Goal: Task Accomplishment & Management: Manage account settings

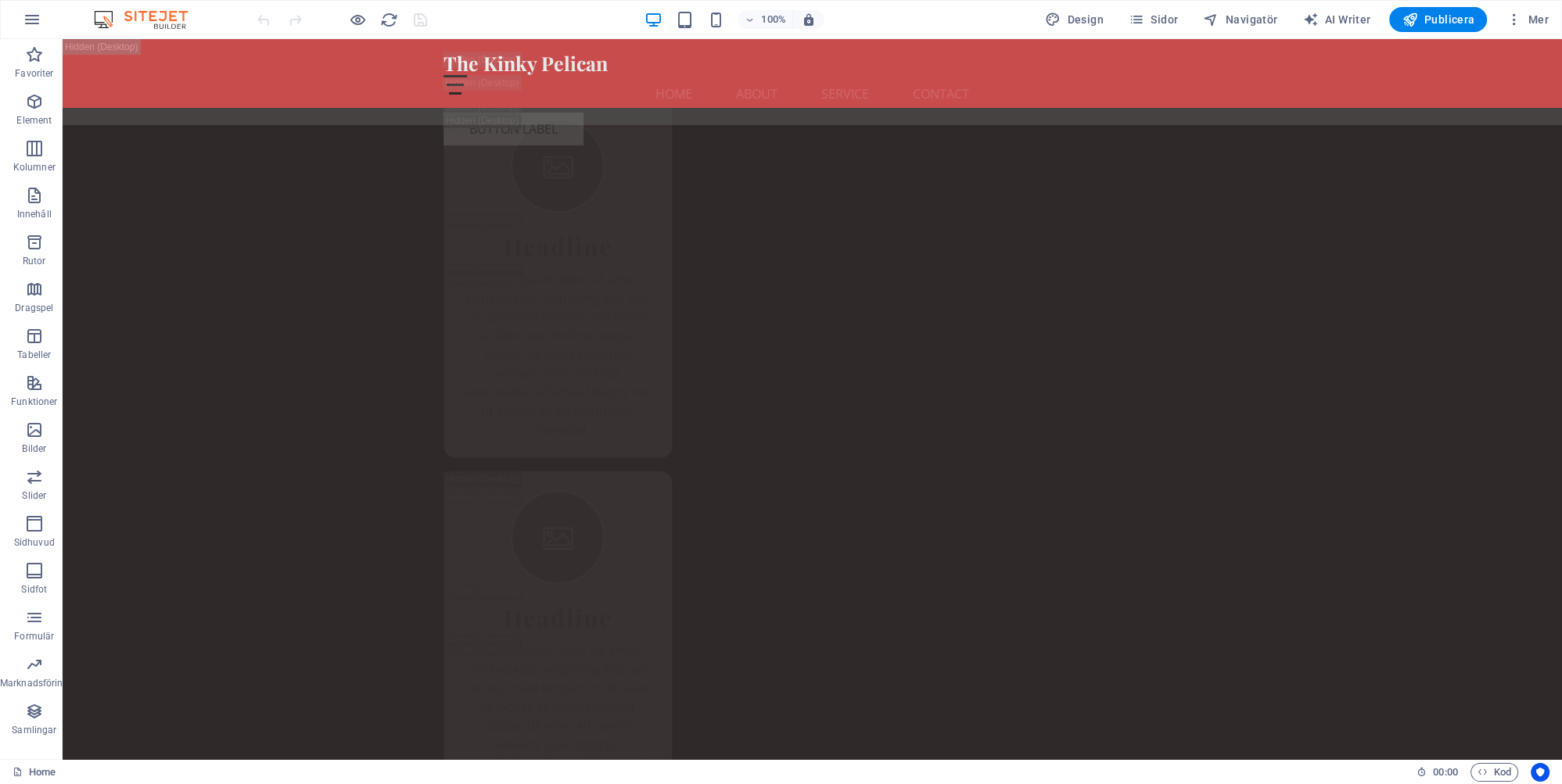
scroll to position [33555, 0]
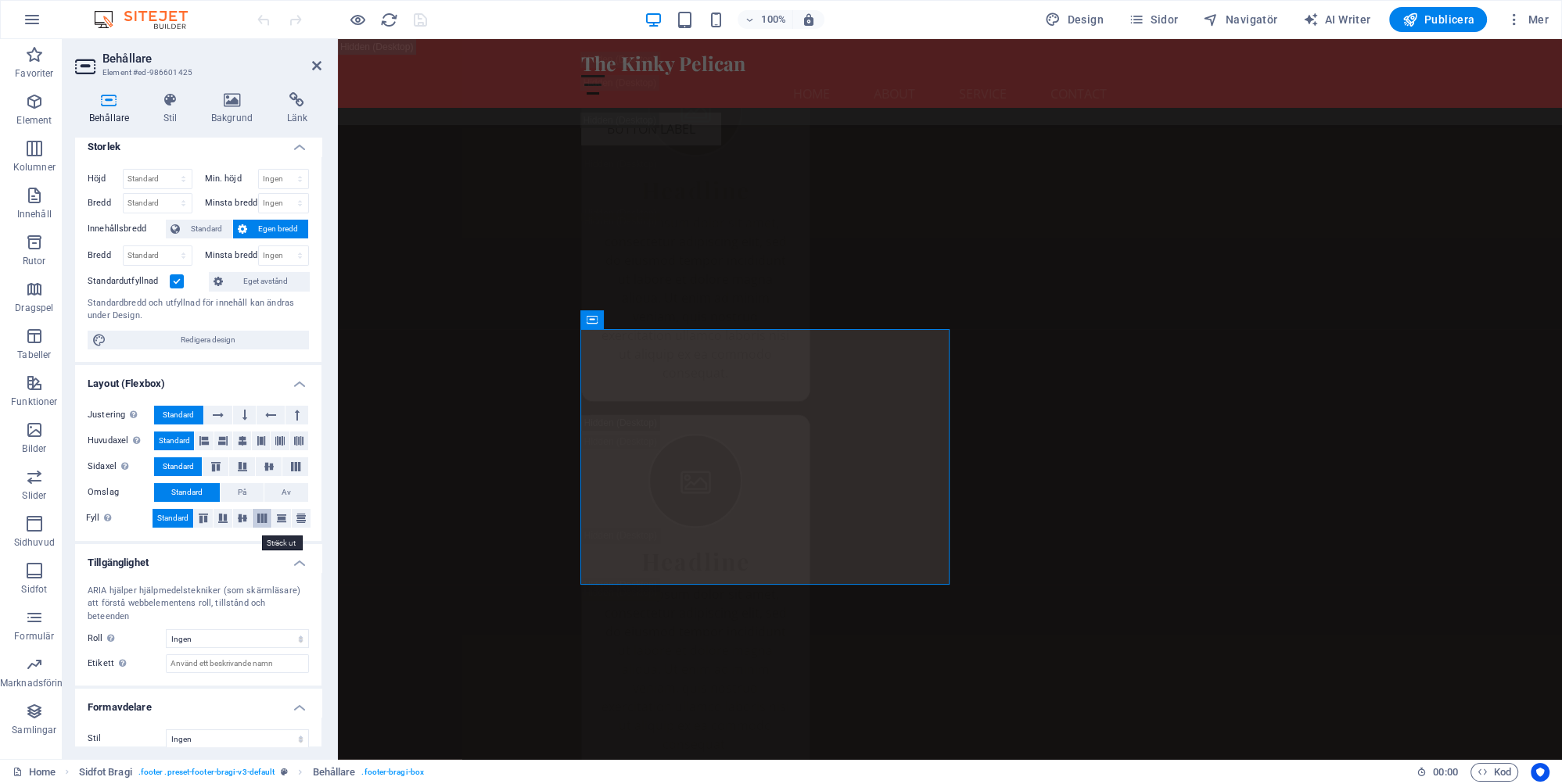
scroll to position [0, 0]
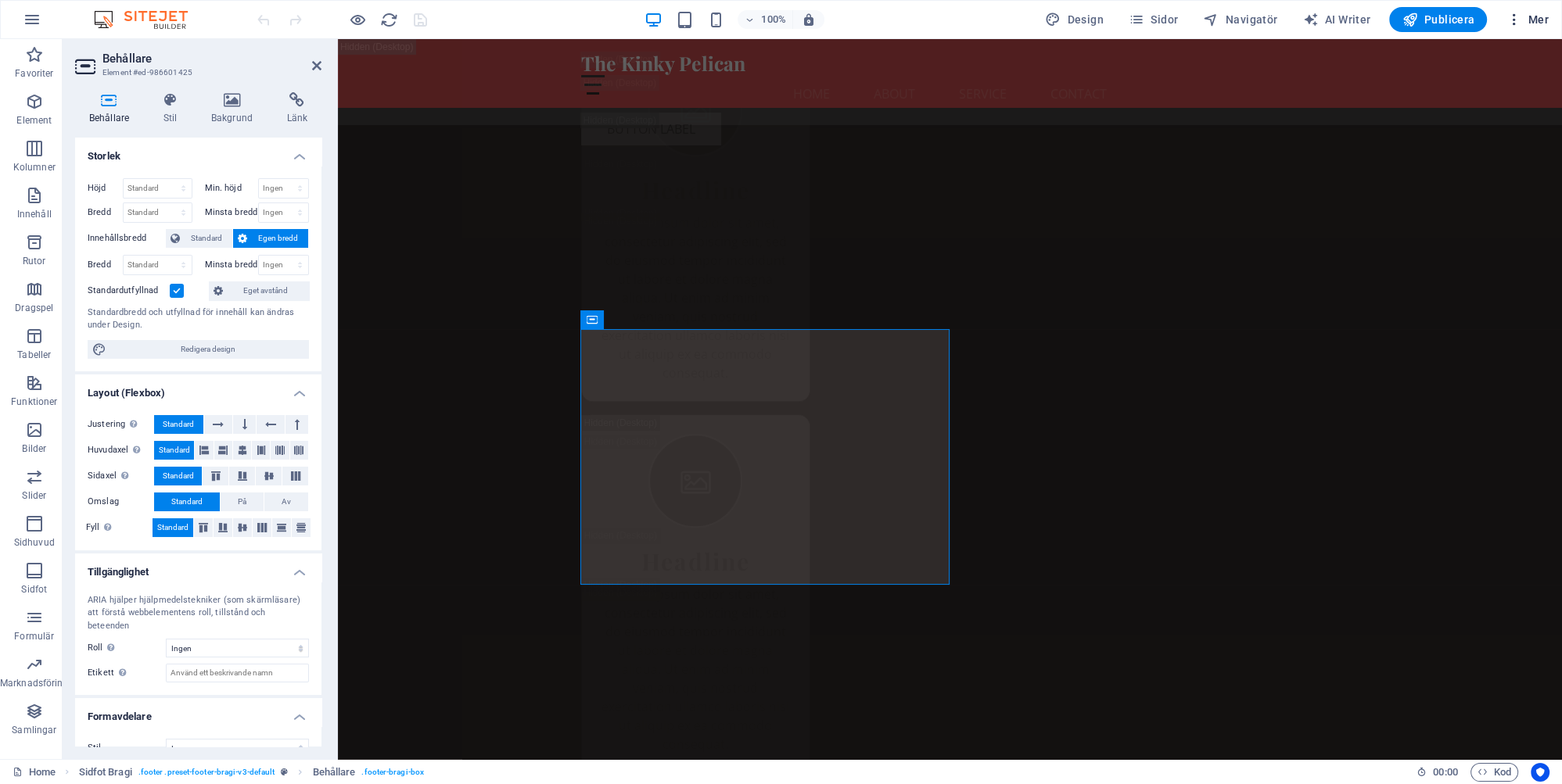
click at [1538, 20] on span "Mer" at bounding box center [1527, 20] width 43 height 16
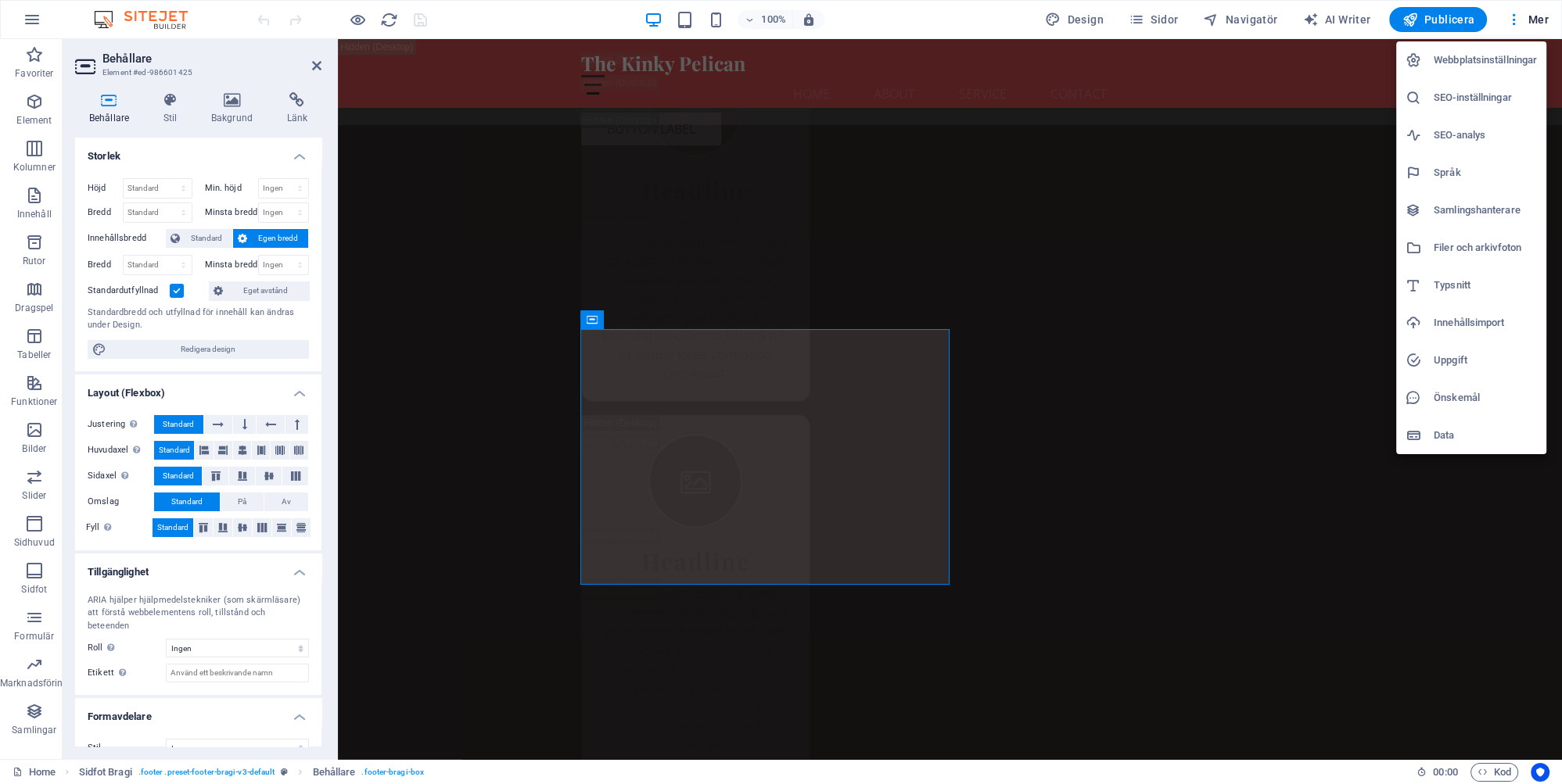
click at [1477, 99] on h6 "SEO-inställningar" at bounding box center [1485, 97] width 103 height 19
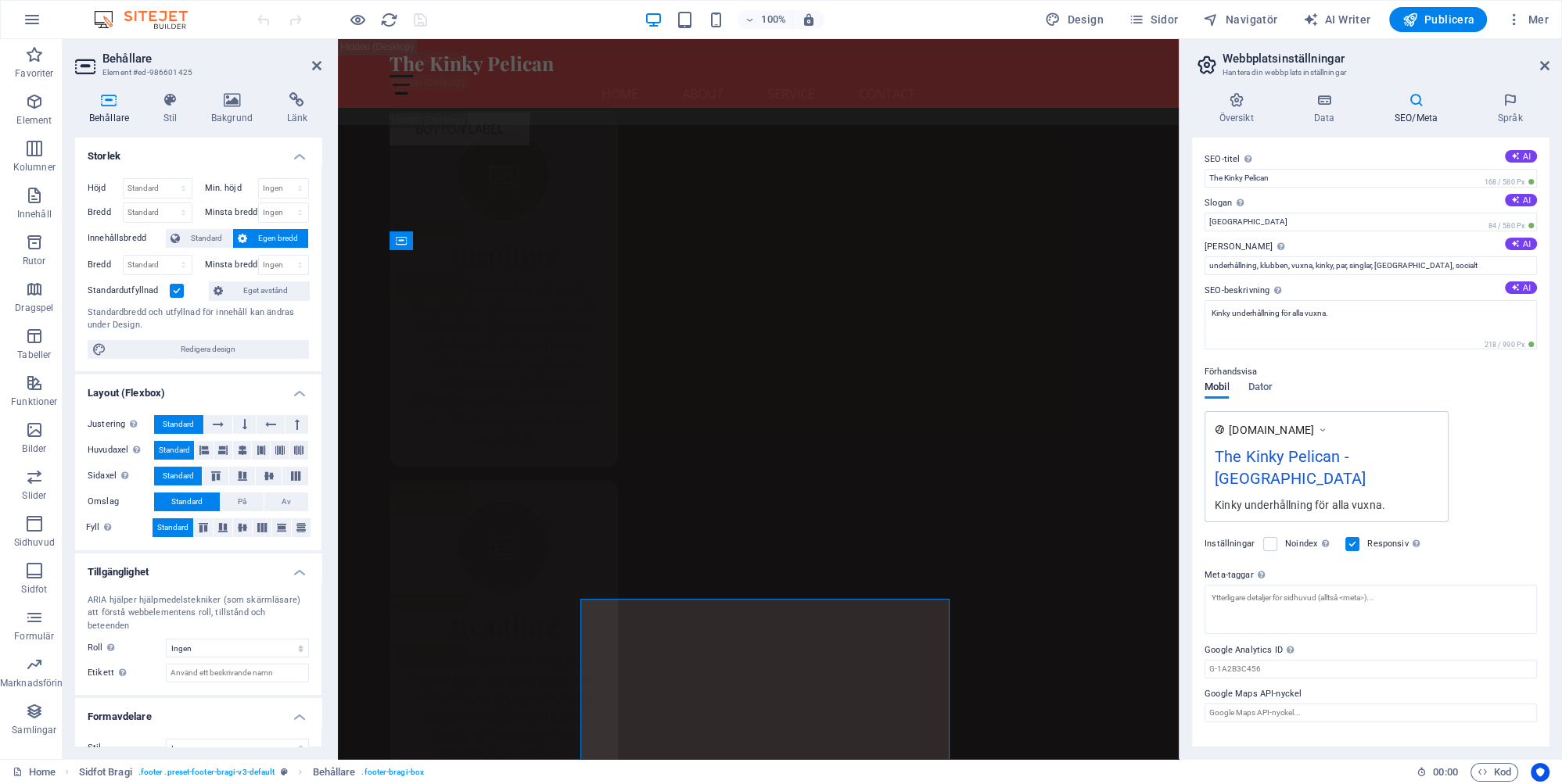
scroll to position [33062, 0]
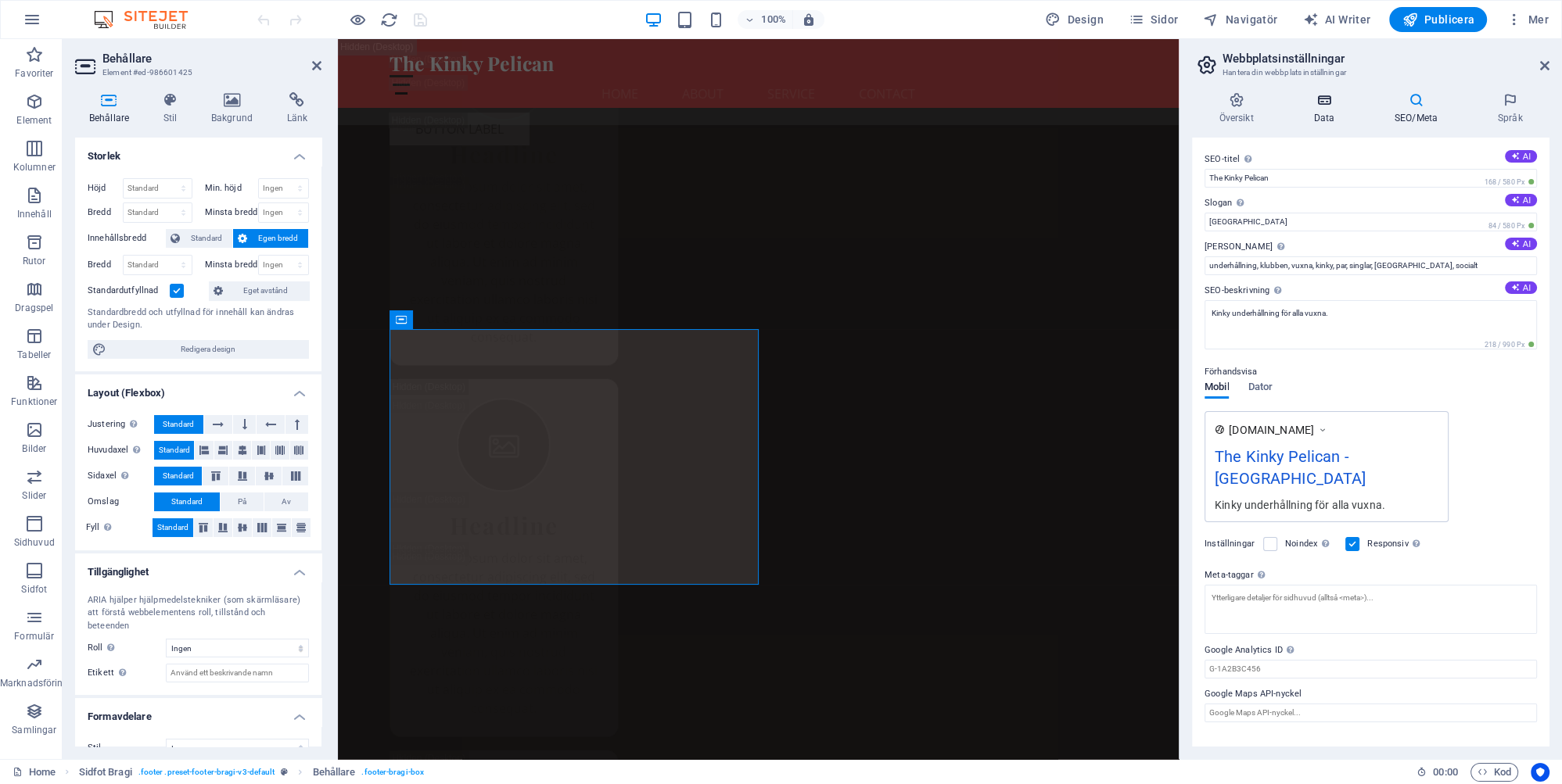
click at [1319, 118] on h4 "Data" at bounding box center [1327, 108] width 81 height 33
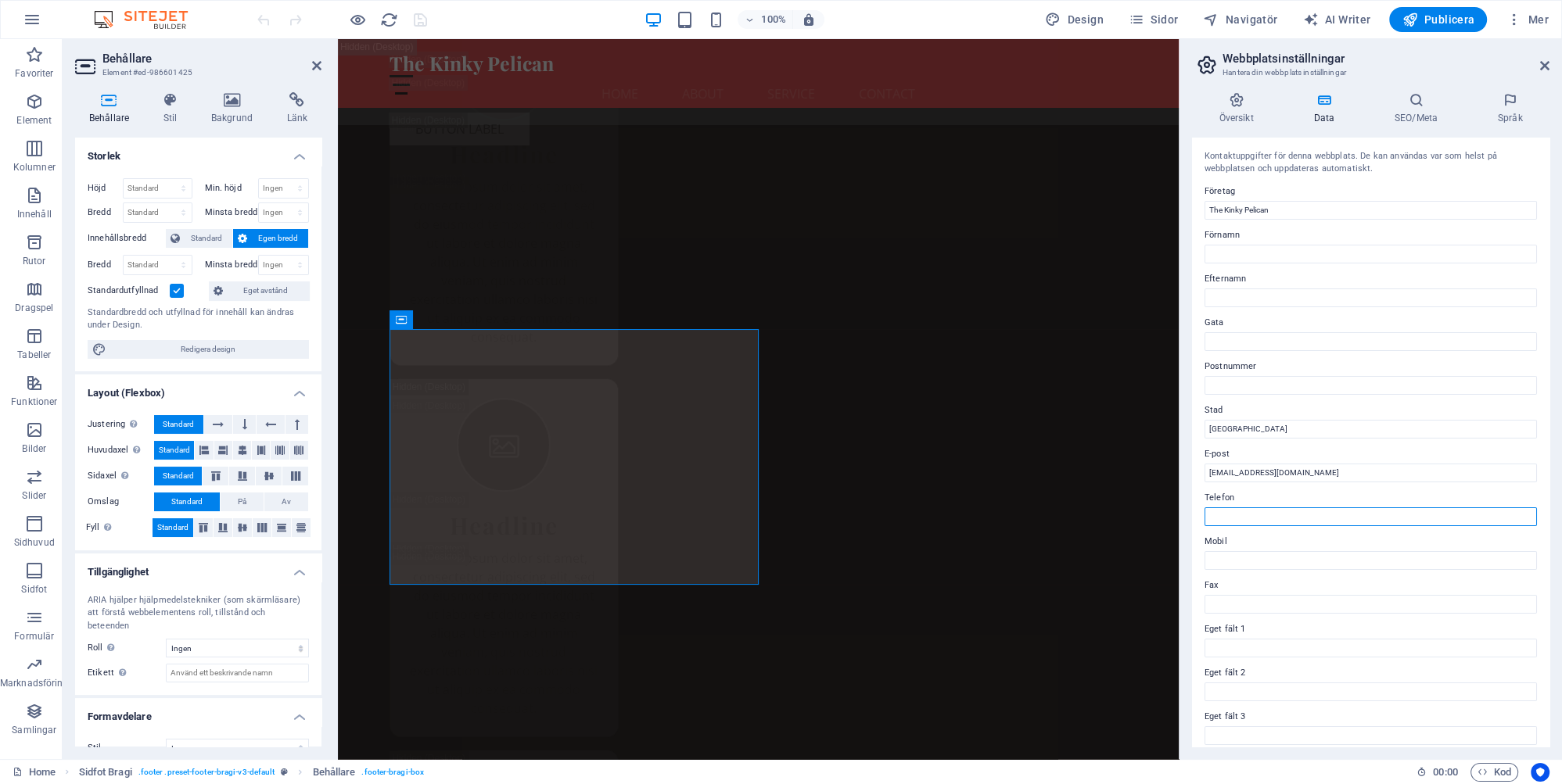
click at [1261, 518] on input "Telefon" at bounding box center [1370, 516] width 333 height 19
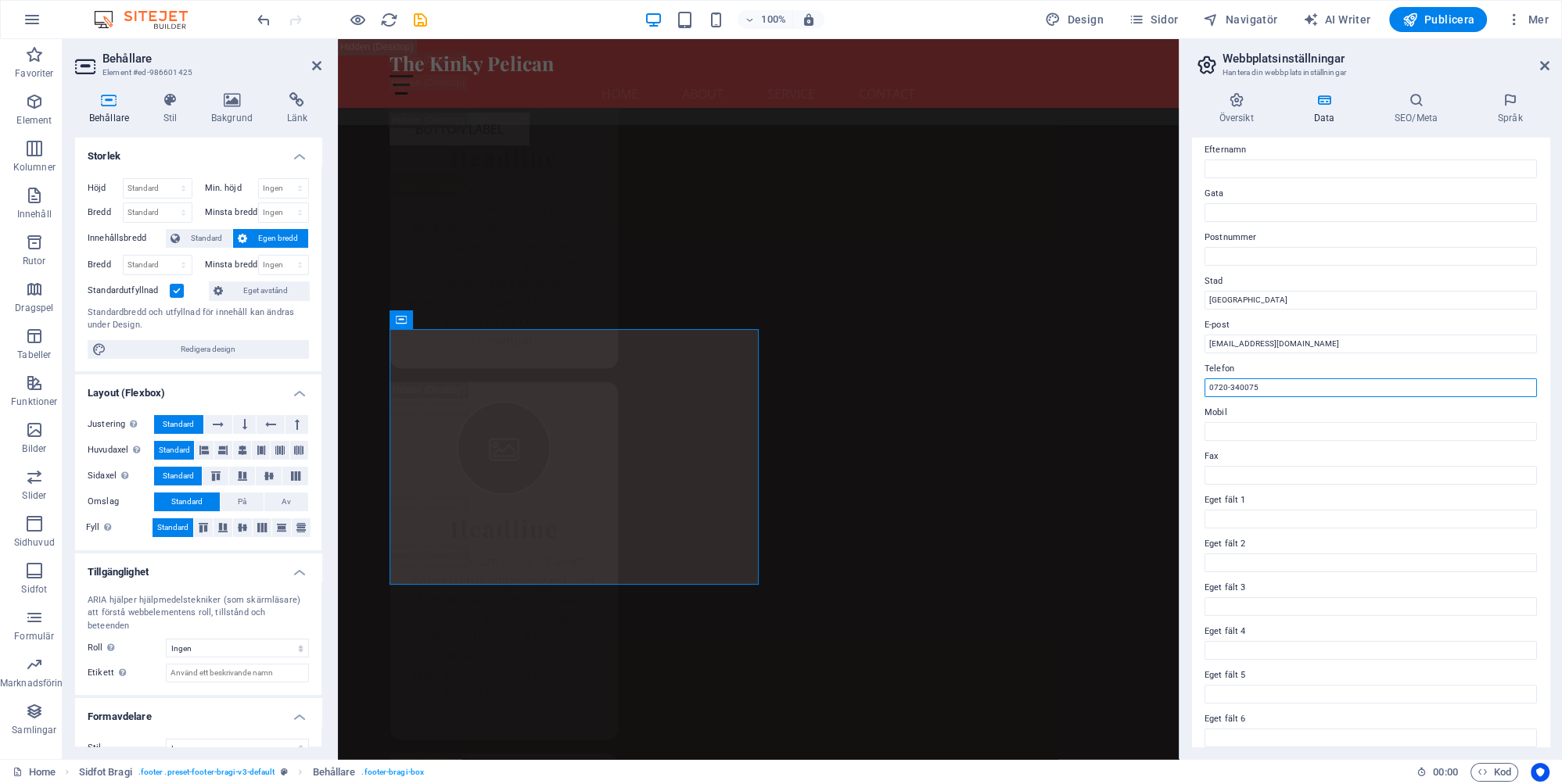
scroll to position [142, 0]
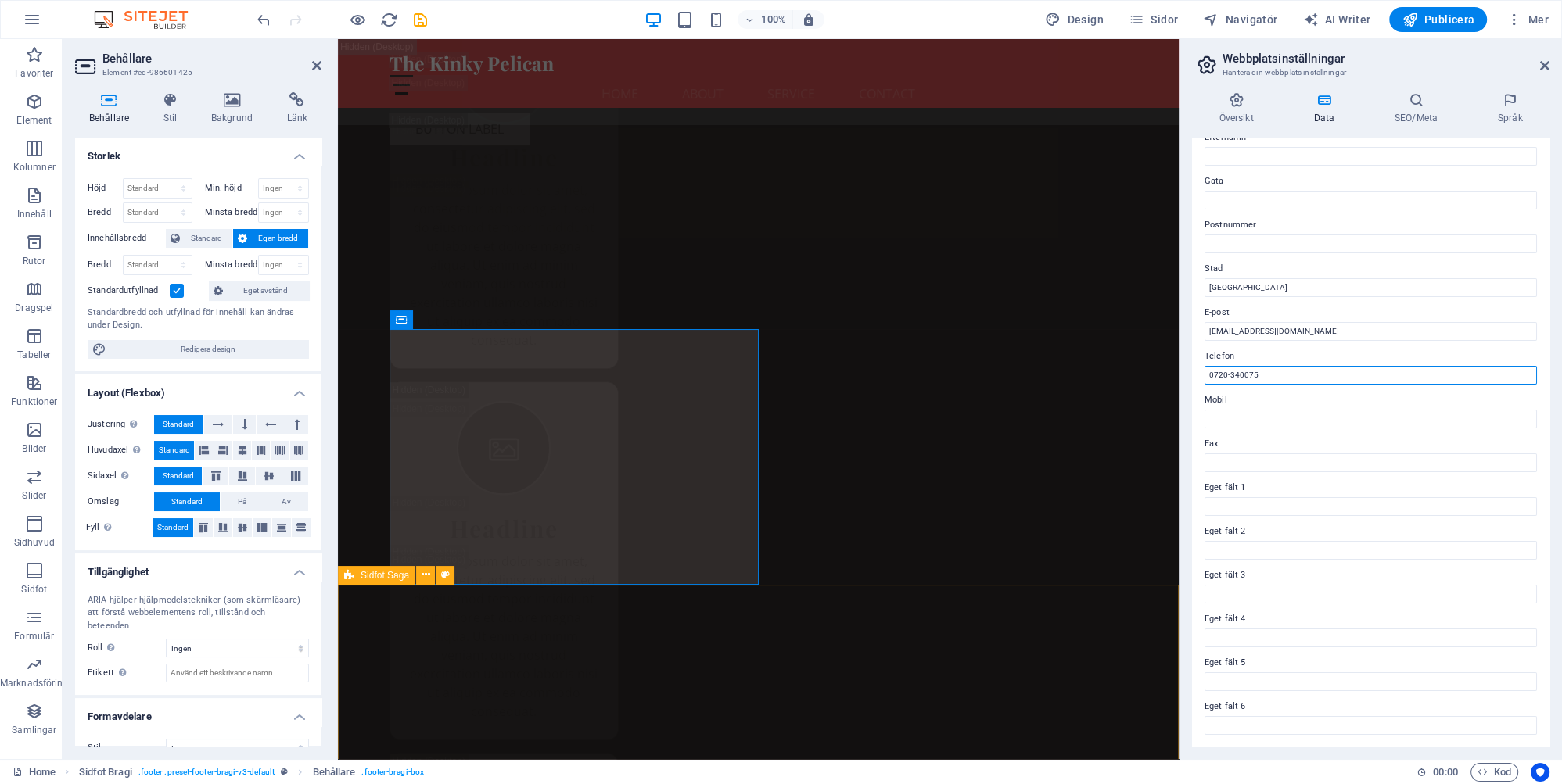
type input "0720-340075"
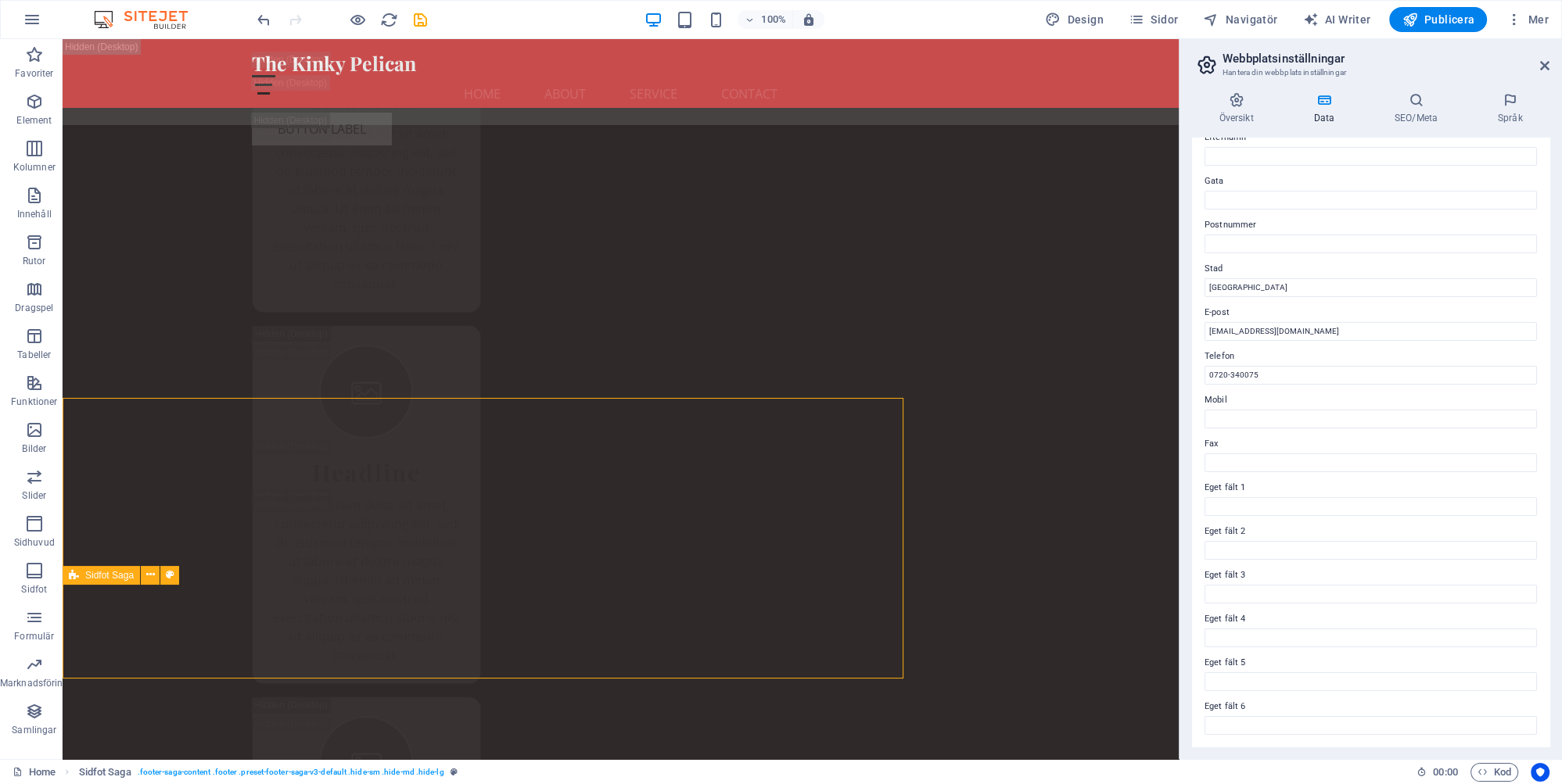
scroll to position [33264, 0]
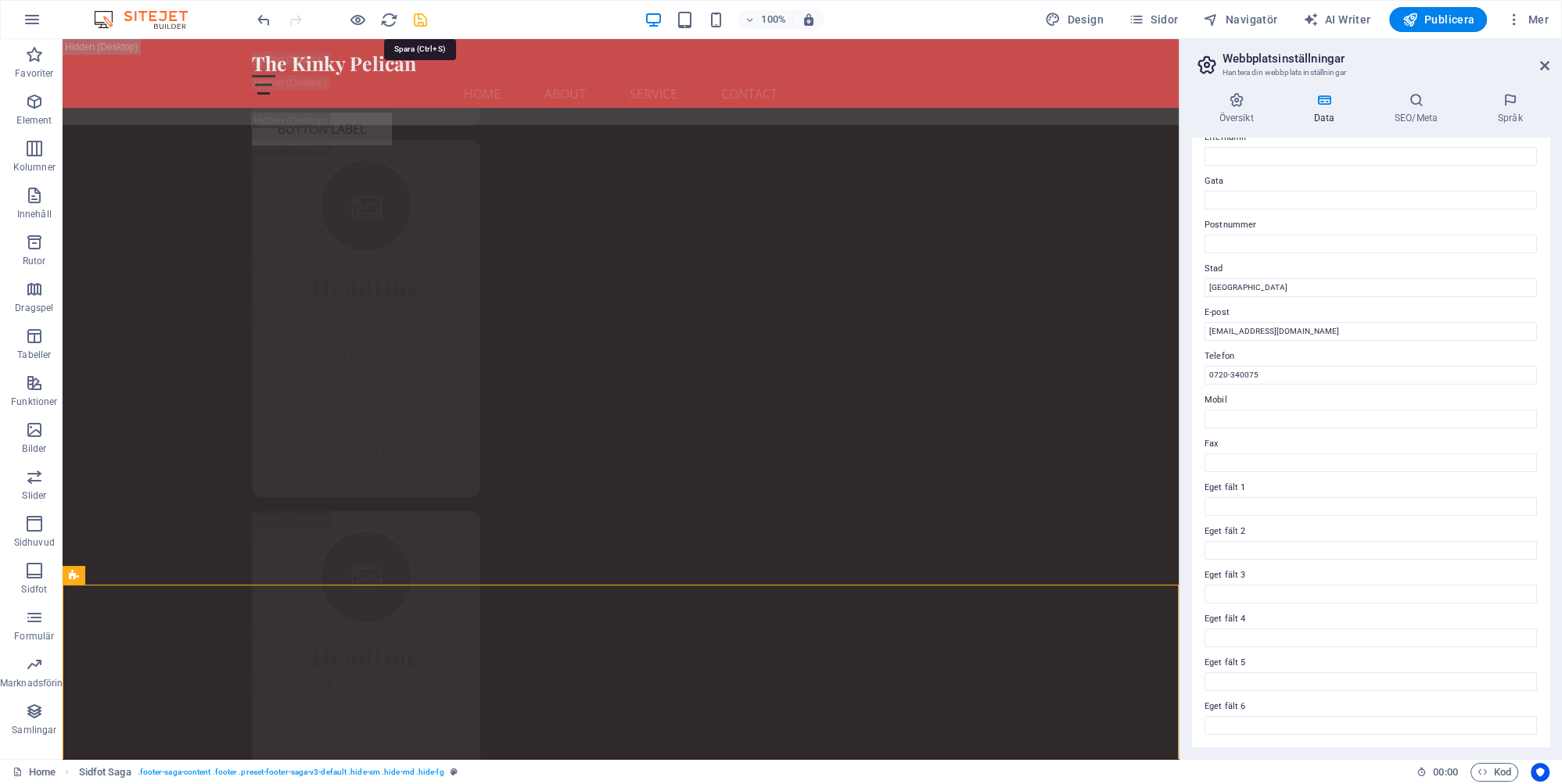
click at [422, 14] on icon "save" at bounding box center [421, 20] width 18 height 18
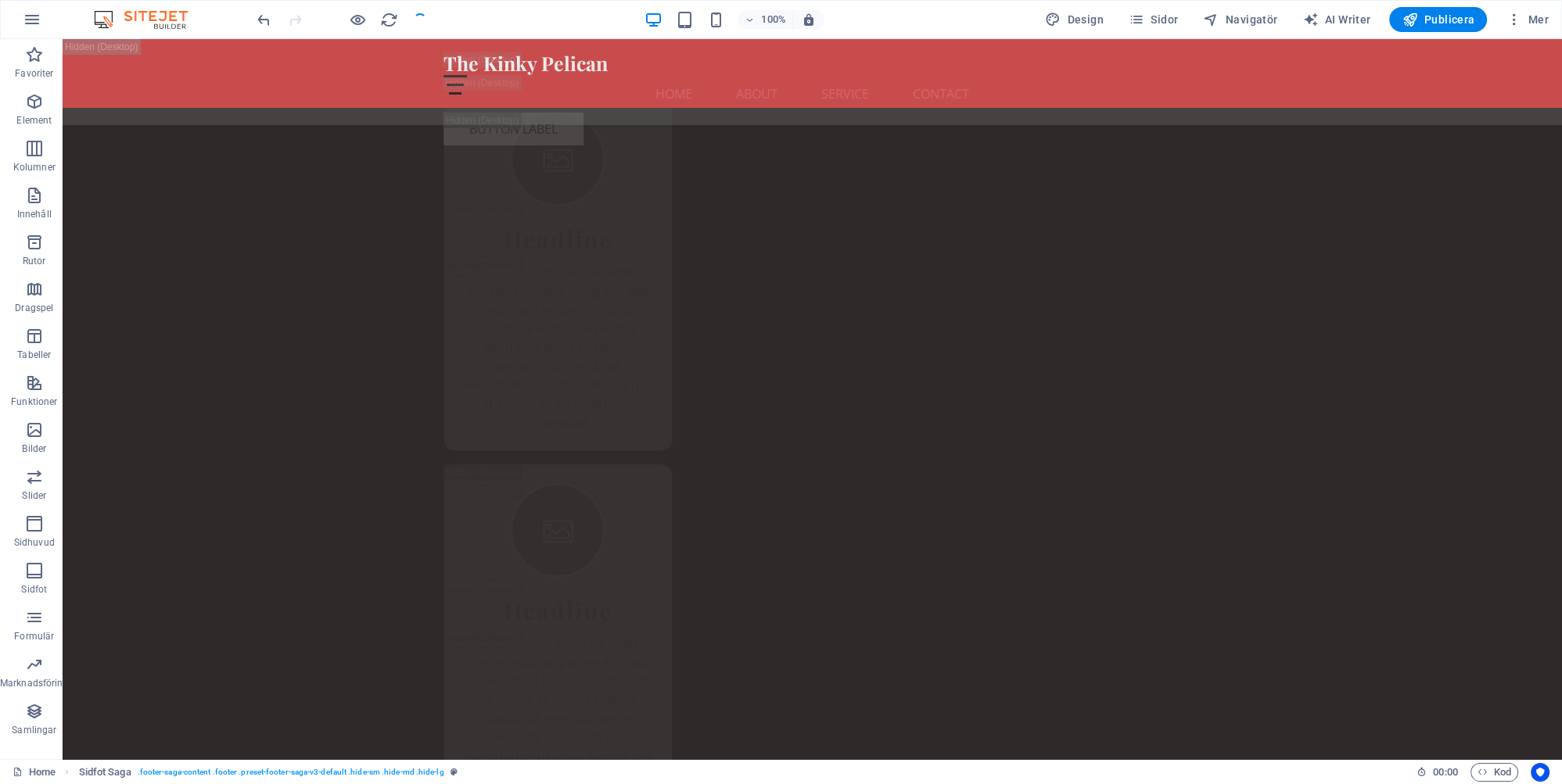
scroll to position [33571, 0]
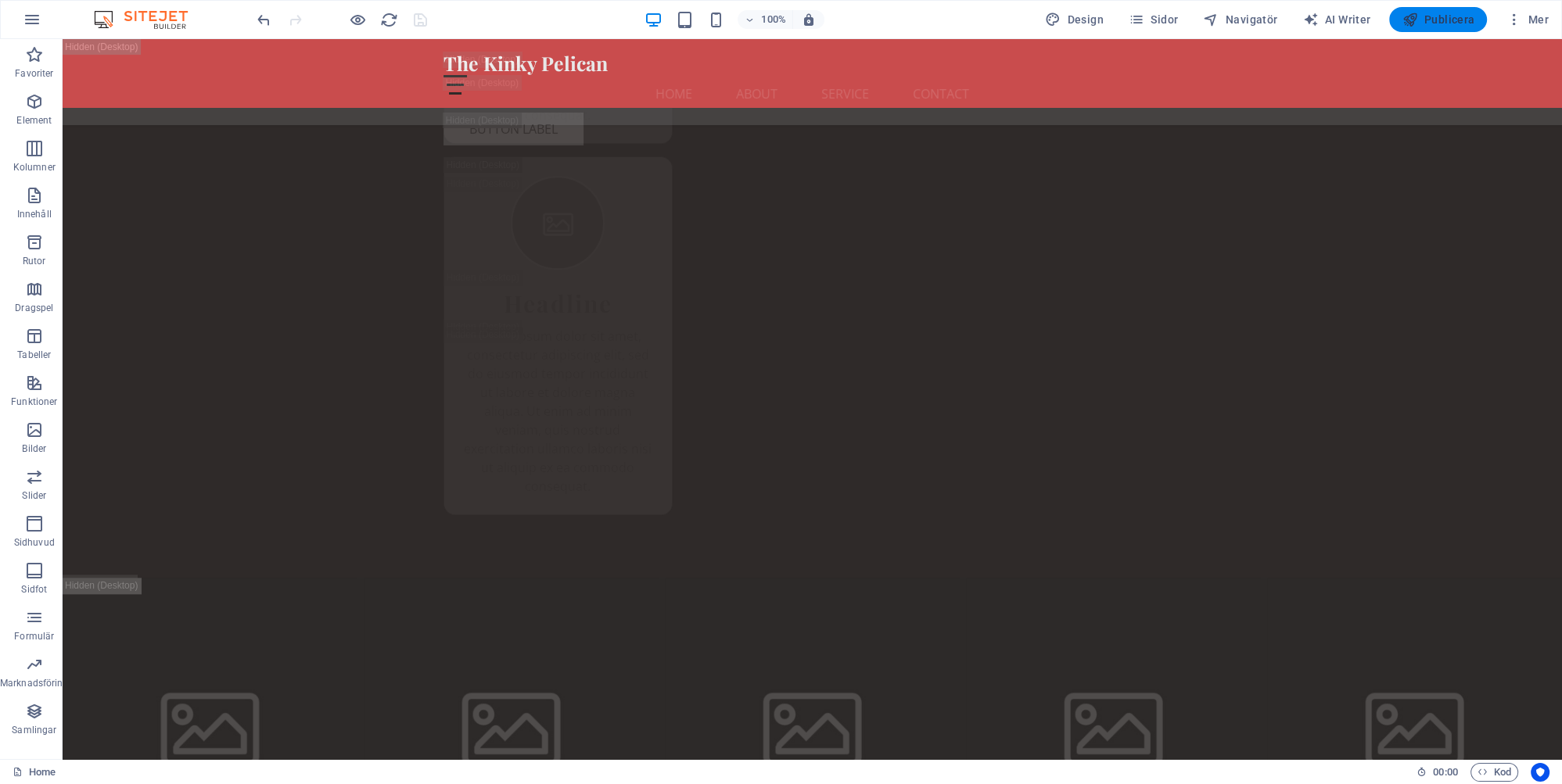
click at [1445, 17] on span "Publicera" at bounding box center [1438, 20] width 73 height 16
